Goal: Download file/media

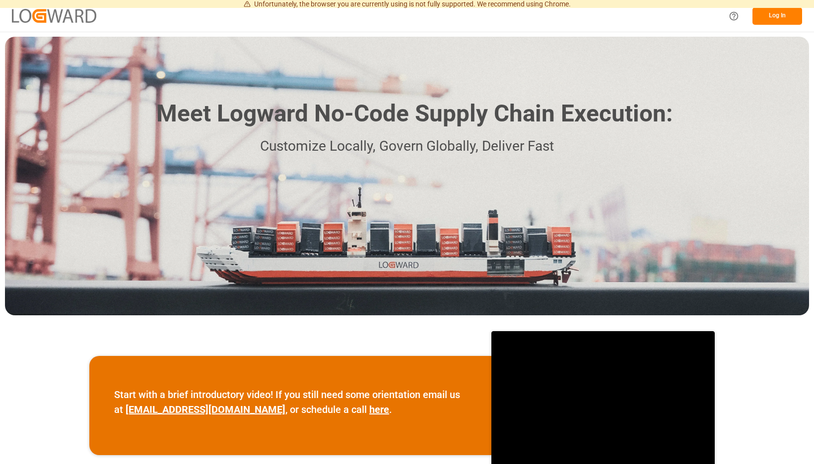
click at [786, 17] on button "Log In" at bounding box center [777, 15] width 50 height 17
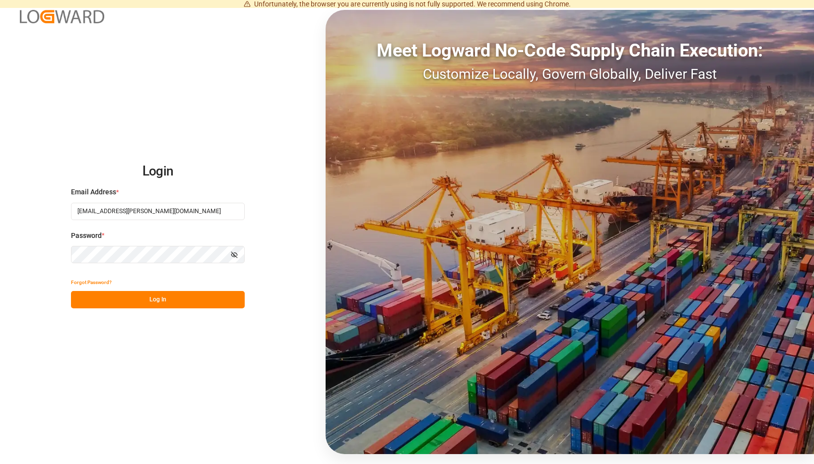
click at [239, 300] on button "Log In" at bounding box center [158, 299] width 174 height 17
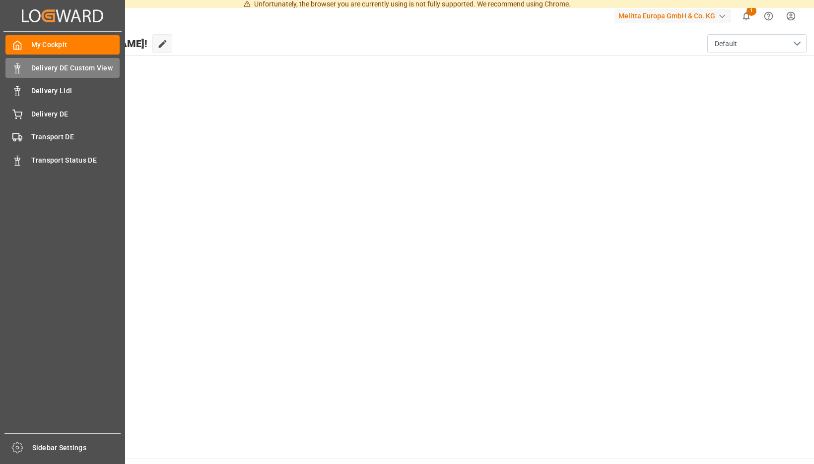
click at [27, 70] on div "Delivery DE Custom View Delivery DE Custom View" at bounding box center [62, 67] width 114 height 19
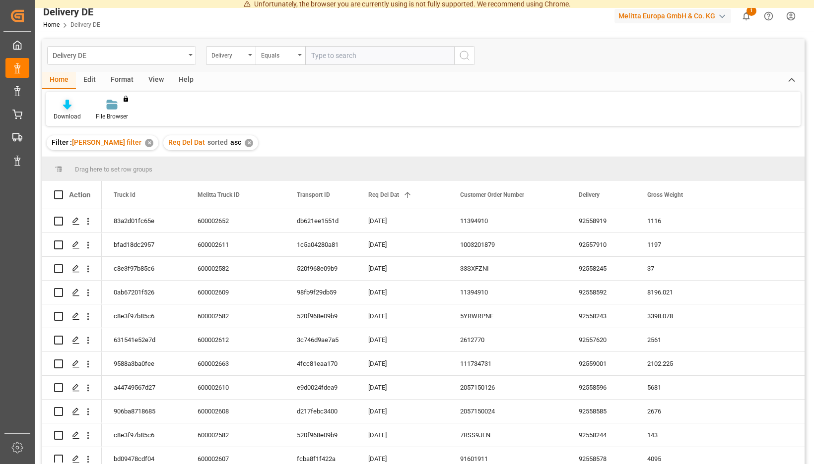
click at [81, 107] on div at bounding box center [67, 104] width 27 height 10
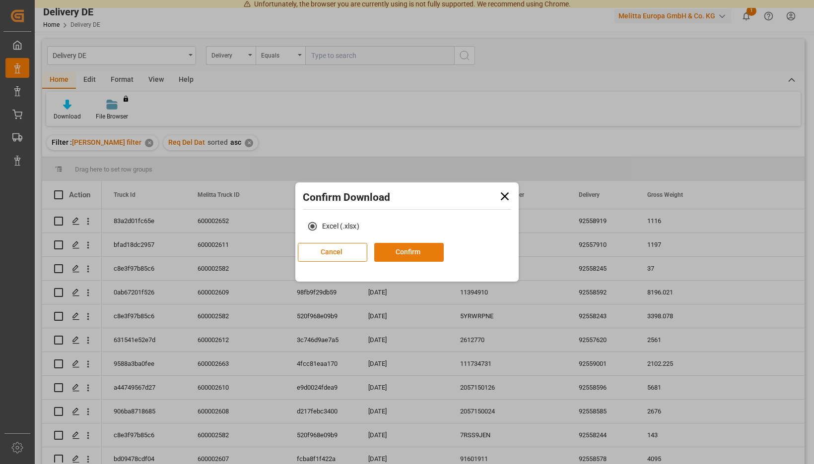
click at [389, 251] on button "Confirm" at bounding box center [408, 252] width 69 height 19
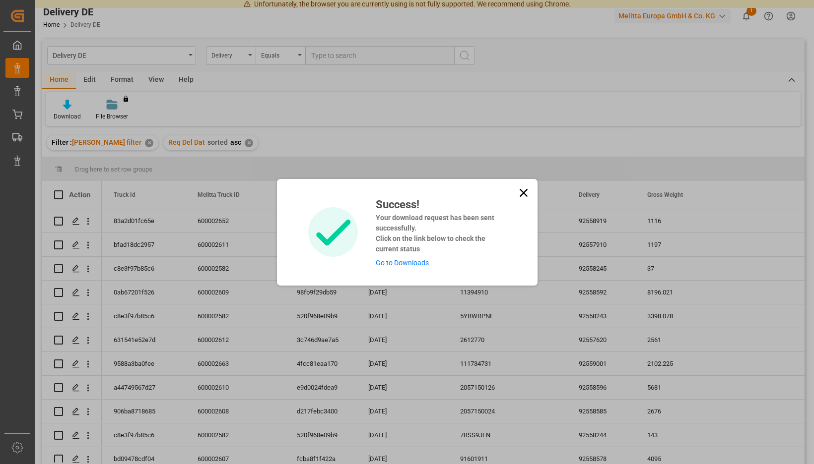
click at [390, 261] on link "Go to Downloads" at bounding box center [402, 263] width 53 height 8
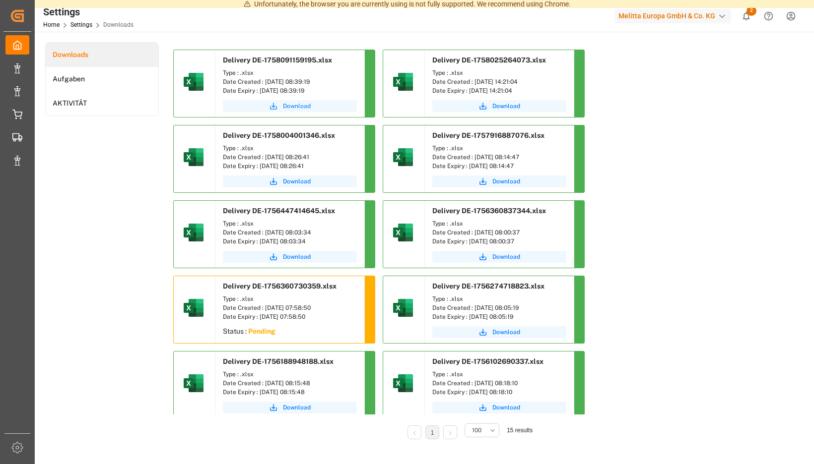
click at [311, 105] on span "Download" at bounding box center [297, 106] width 28 height 9
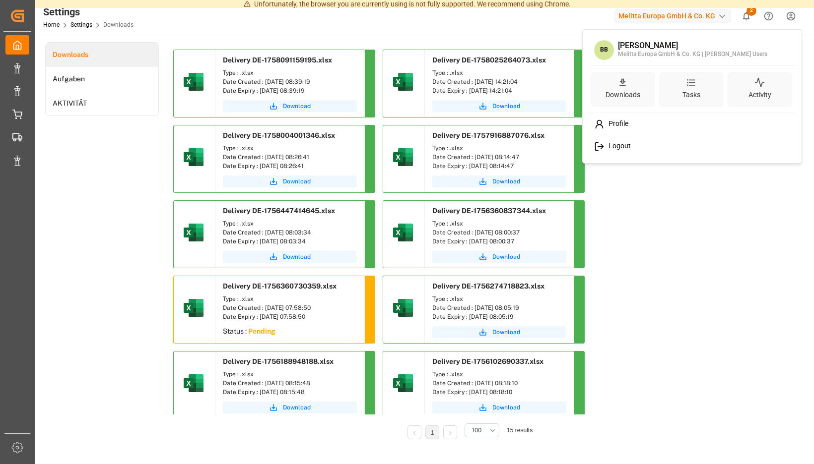
click at [619, 145] on span "Logout" at bounding box center [617, 146] width 26 height 9
